Goal: Information Seeking & Learning: Learn about a topic

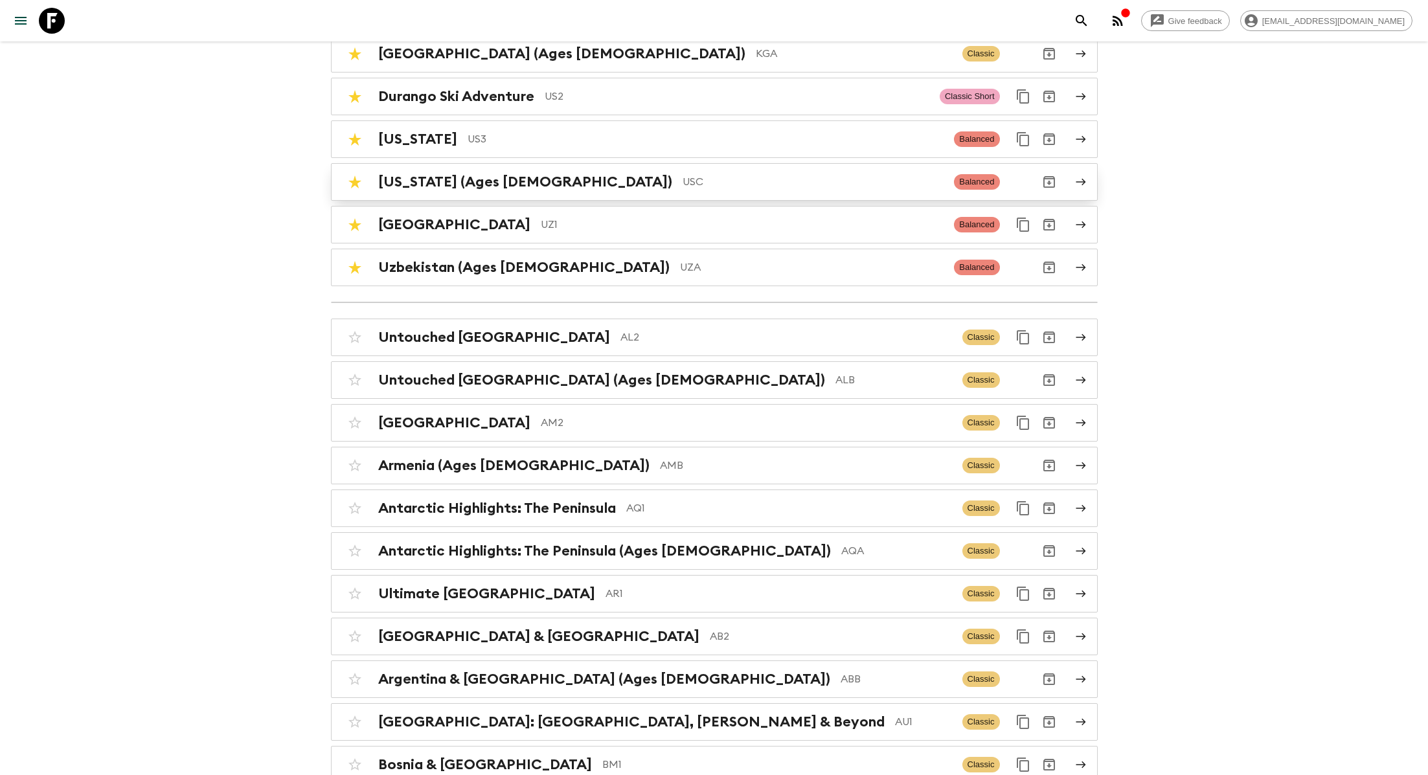
scroll to position [286, 0]
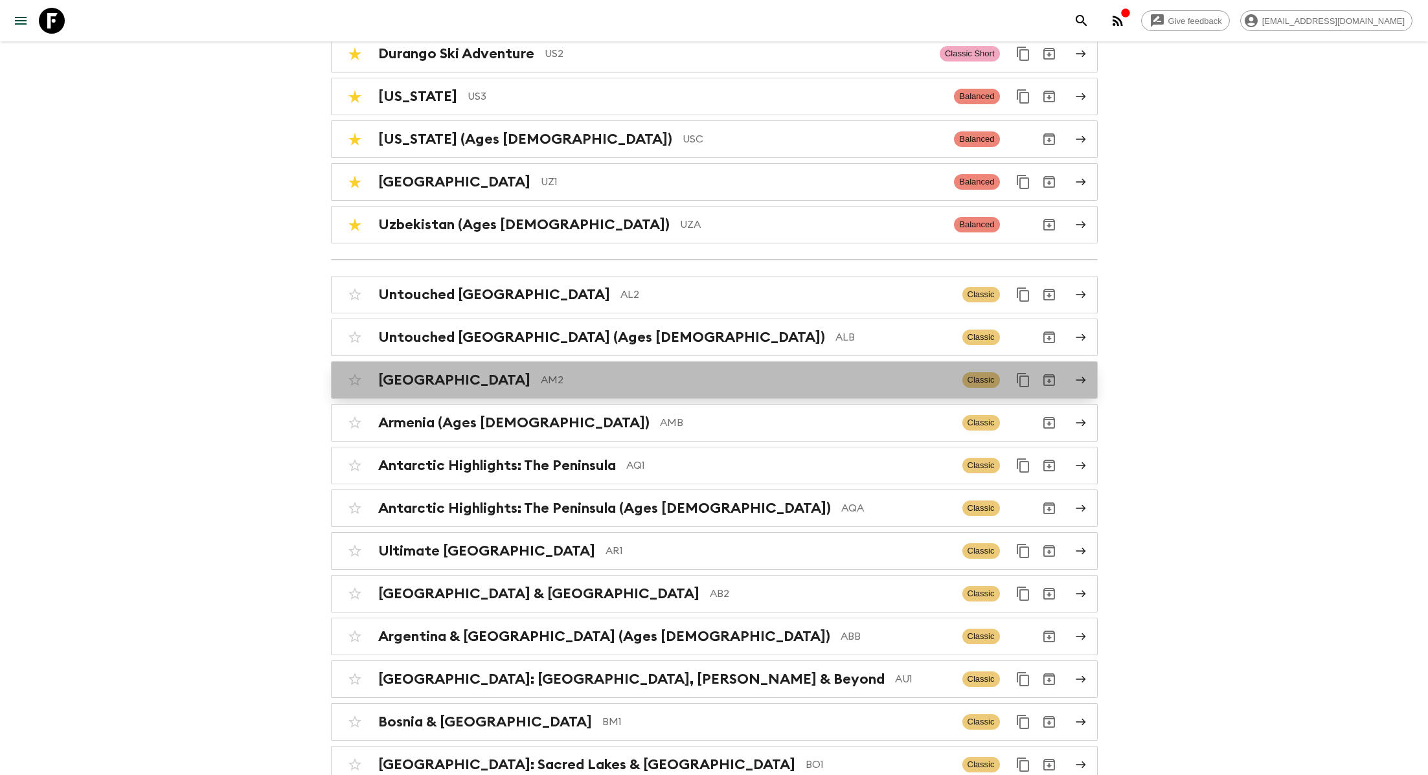
click at [508, 367] on div "Armenia AM2 Classic" at bounding box center [689, 380] width 694 height 26
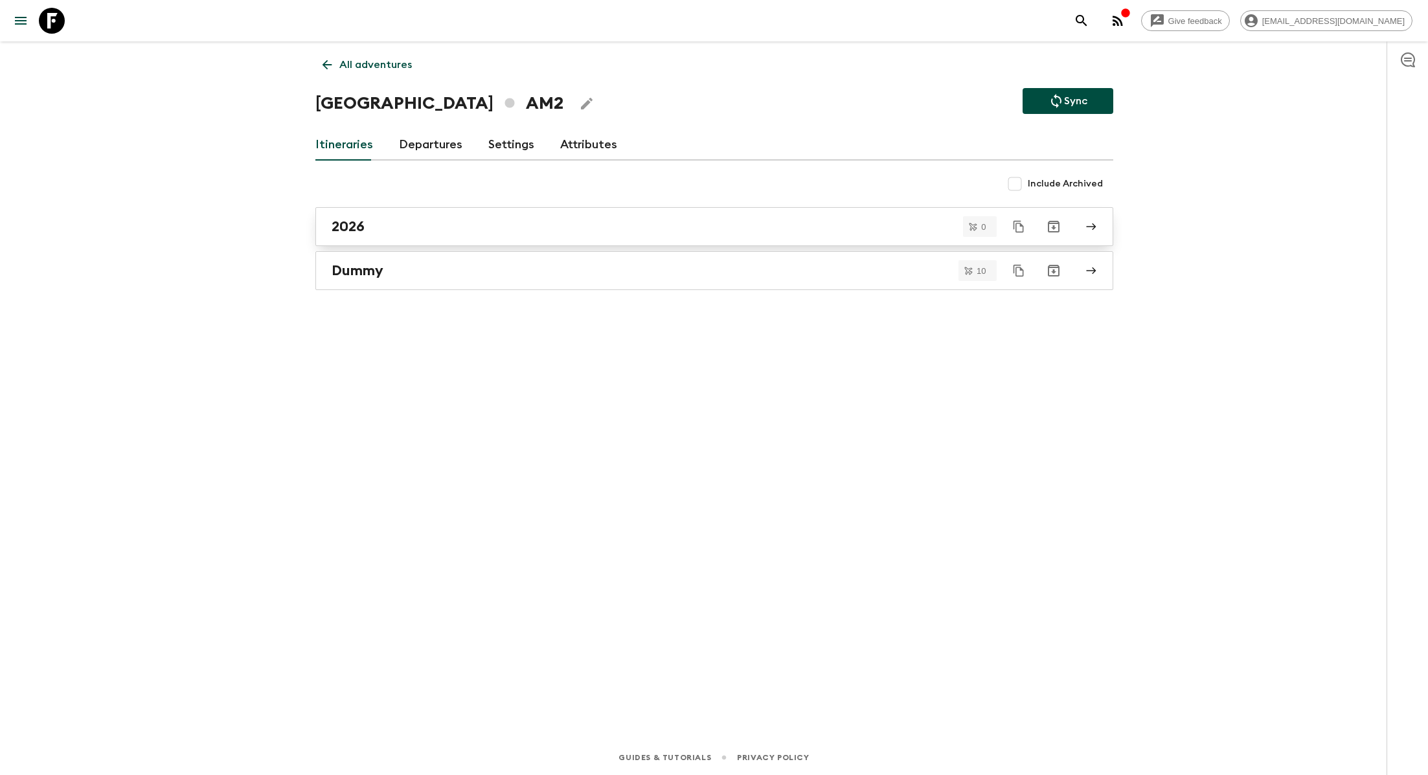
click at [402, 231] on div "2026" at bounding box center [702, 226] width 741 height 17
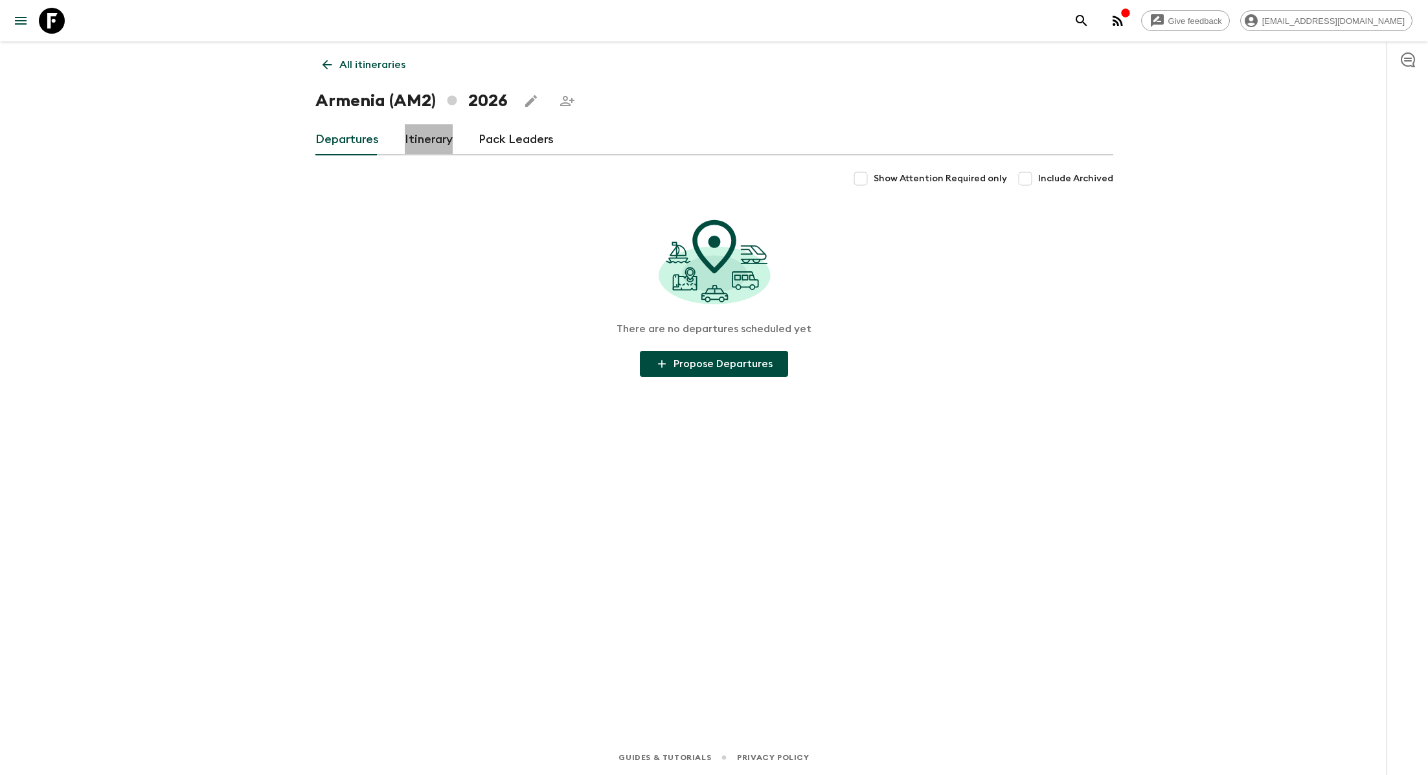
click at [416, 144] on link "Itinerary" at bounding box center [429, 139] width 48 height 31
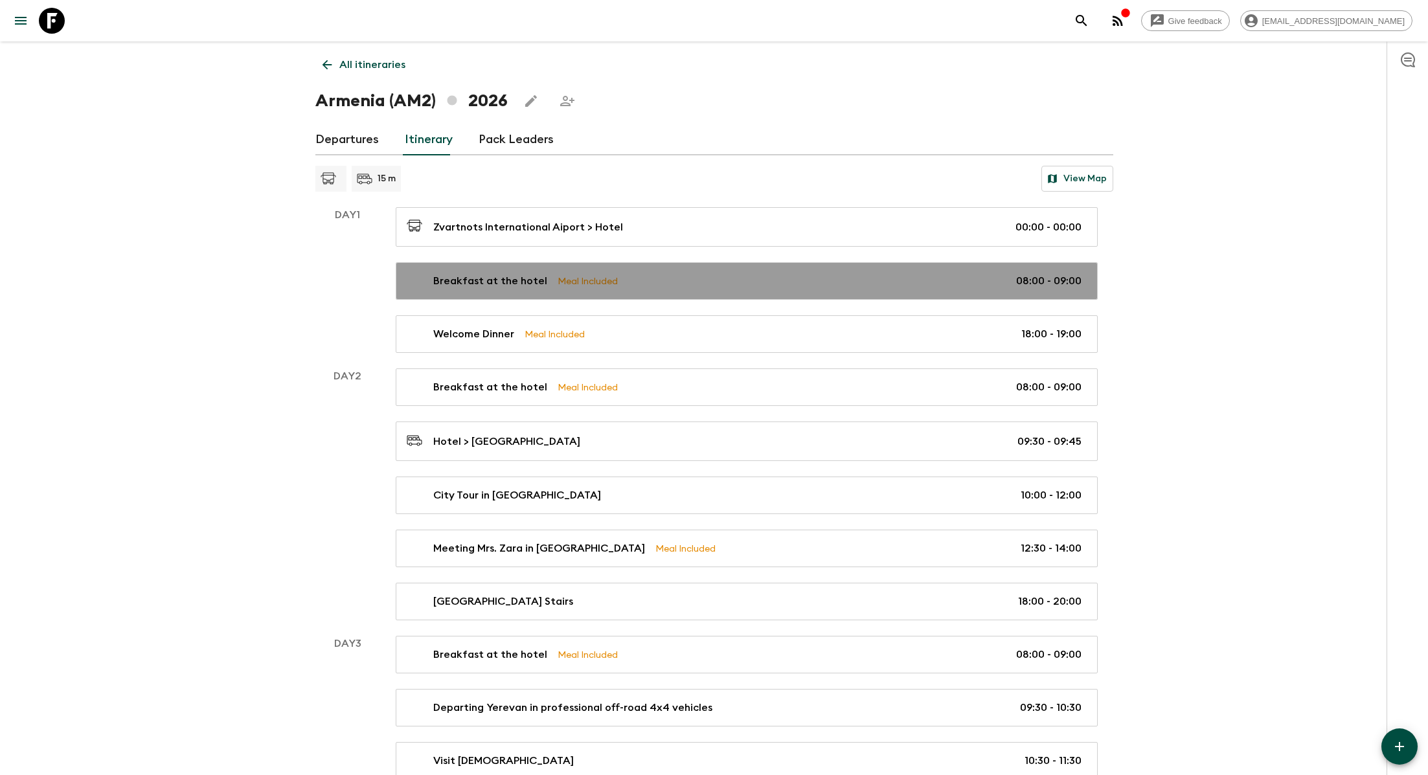
click at [496, 281] on p "Breakfast at the hotel" at bounding box center [490, 281] width 114 height 16
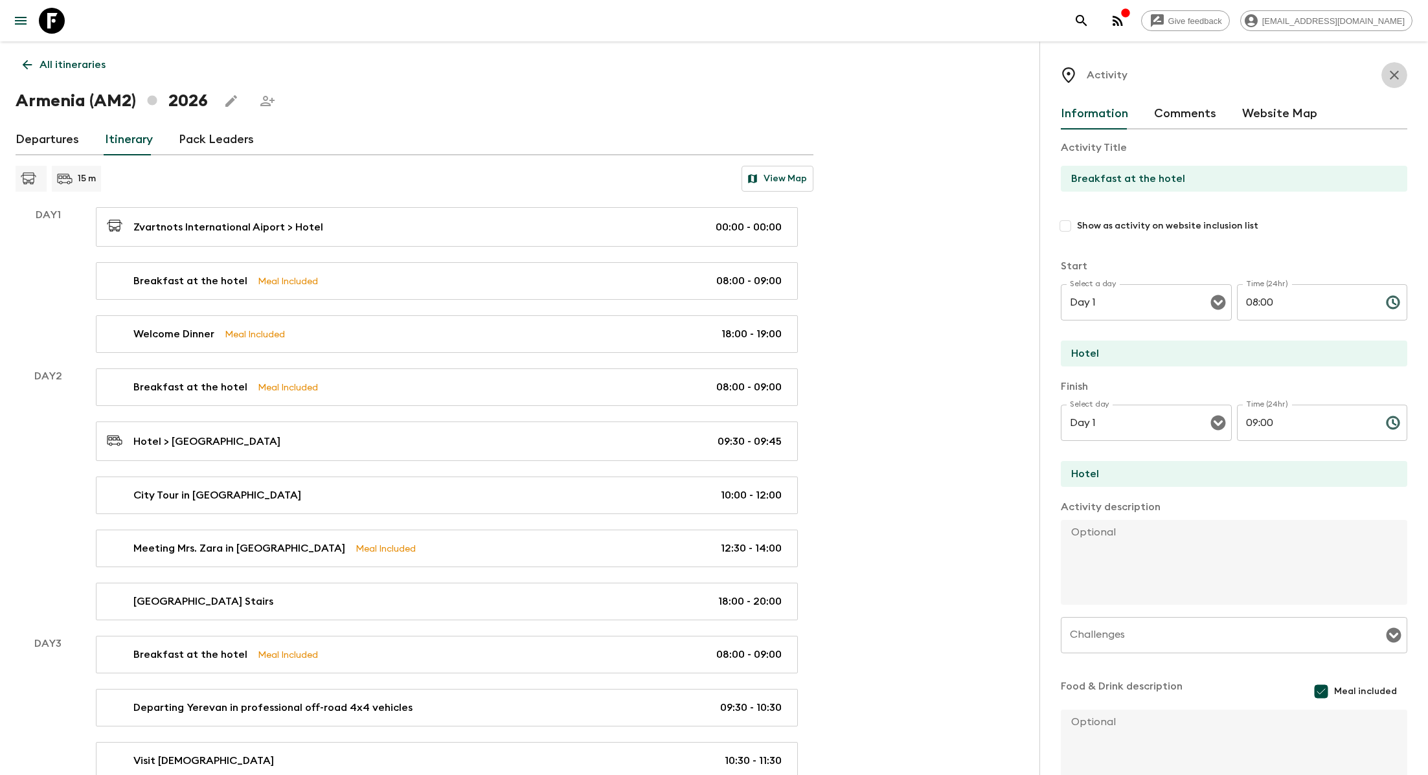
click at [1392, 72] on icon "button" at bounding box center [1395, 75] width 16 height 16
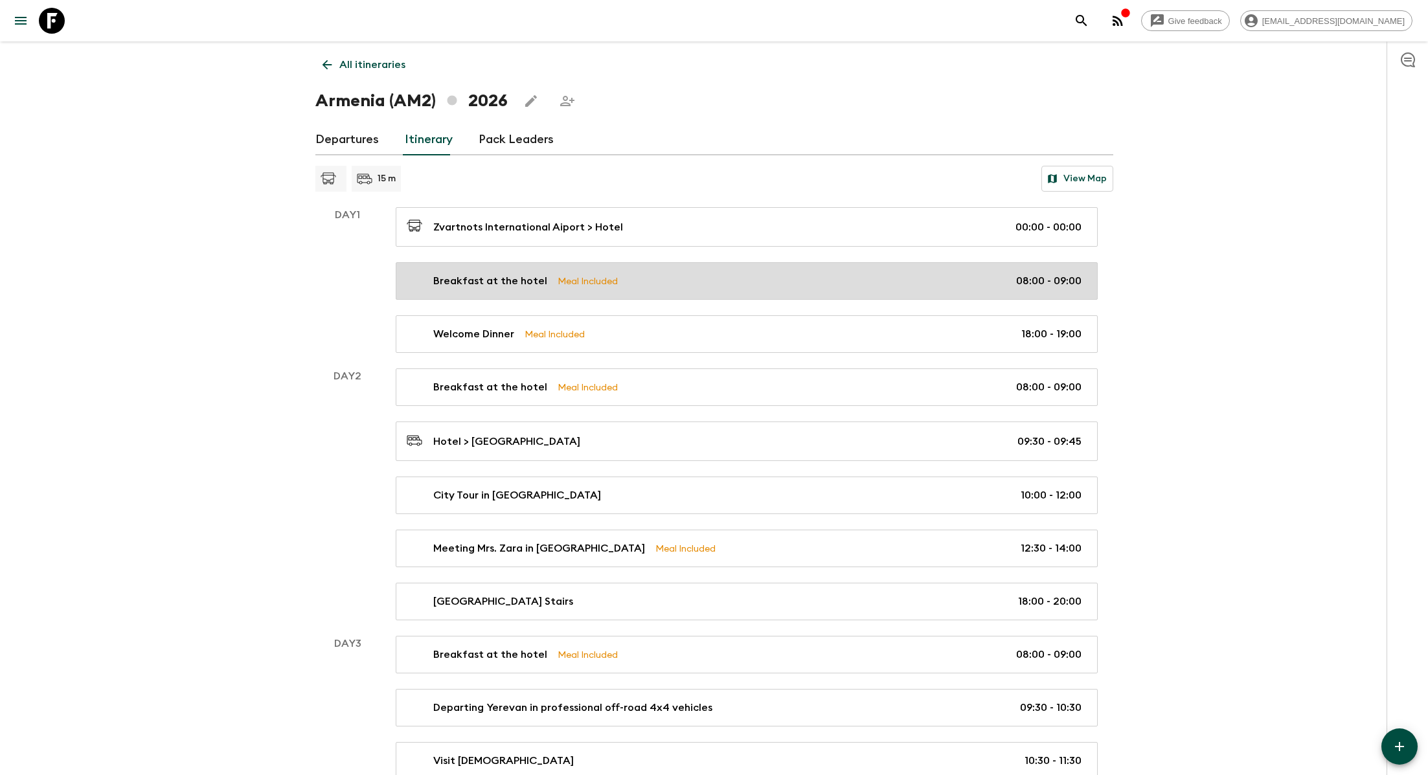
click at [764, 297] on link "Breakfast at the hotel Meal Included 08:00 - 09:00" at bounding box center [747, 281] width 702 height 38
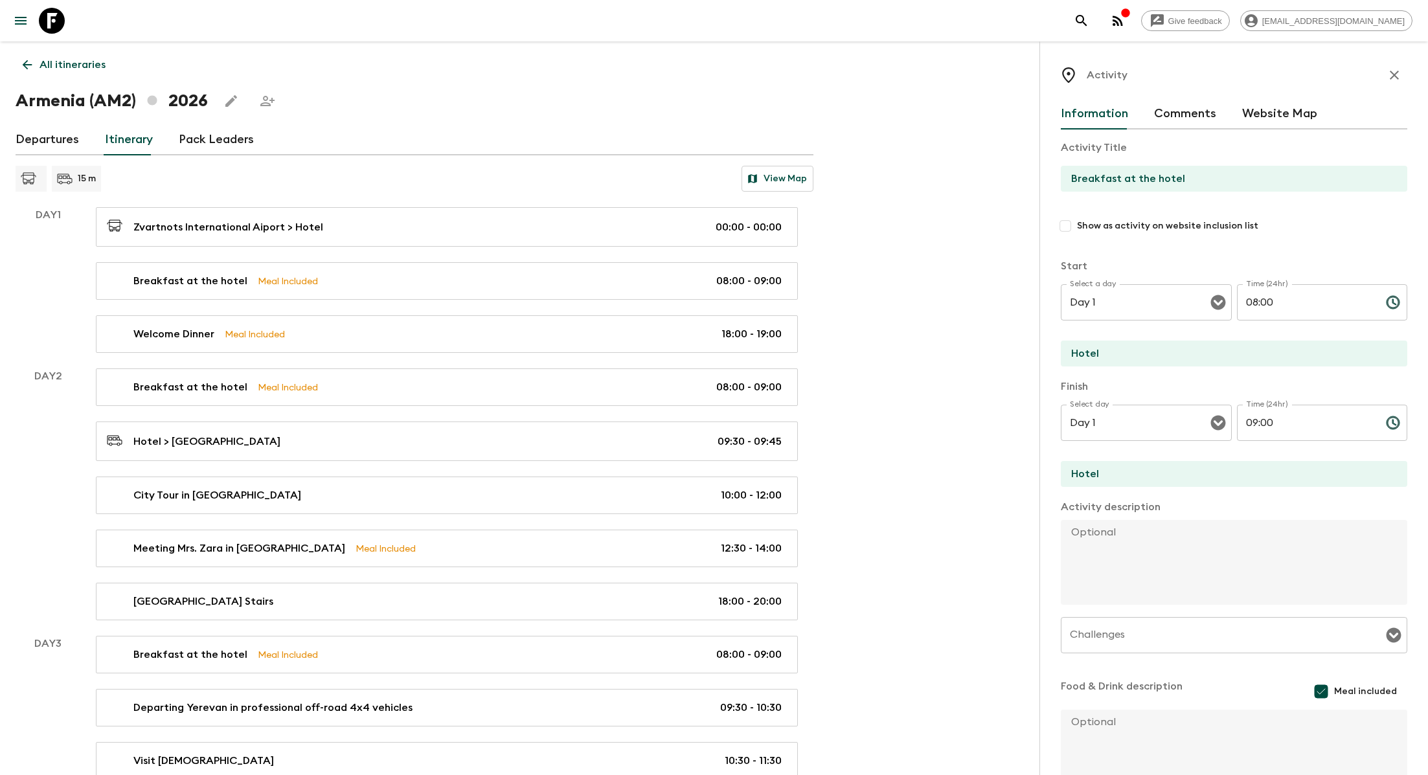
scroll to position [89, 0]
